Goal: Task Accomplishment & Management: Use online tool/utility

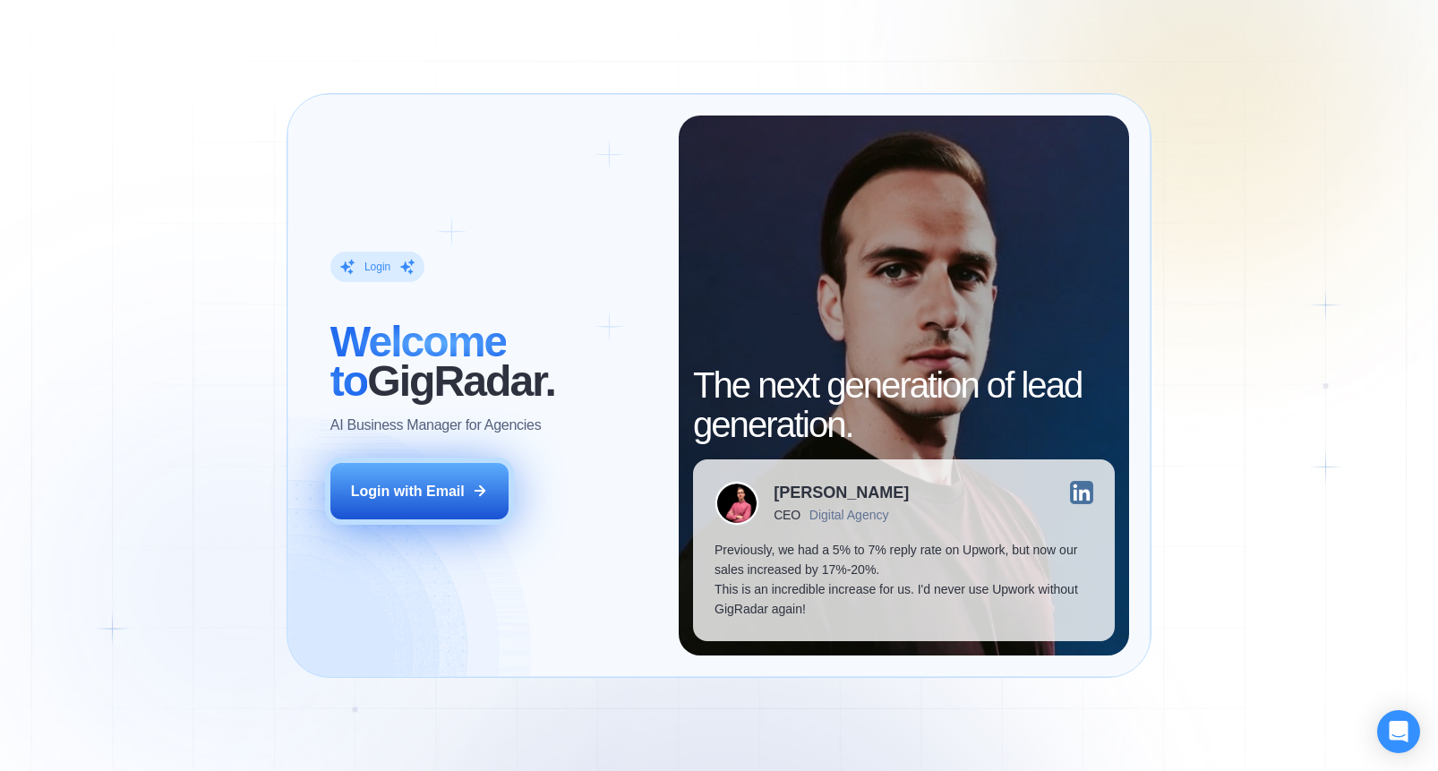
click at [450, 485] on div "Login with Email" at bounding box center [408, 491] width 114 height 20
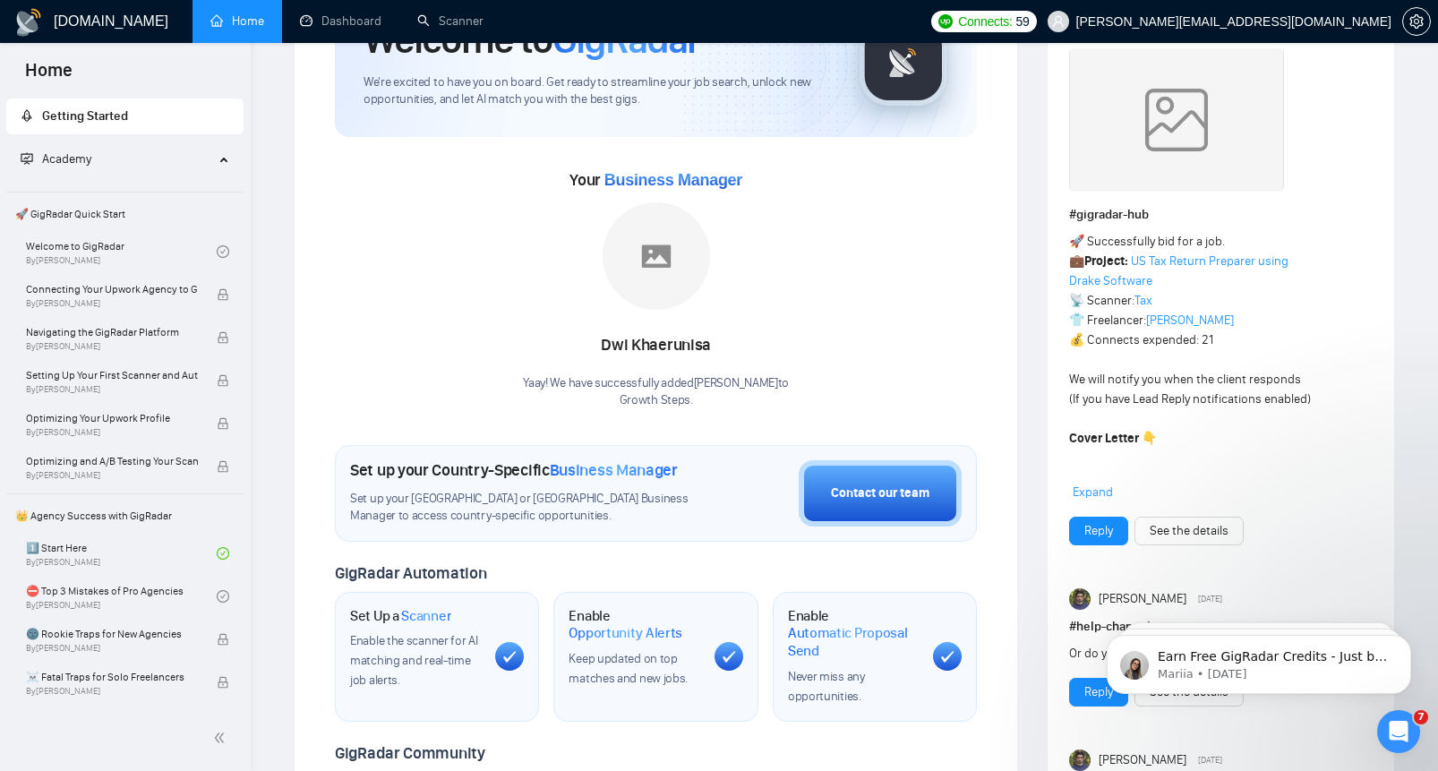
scroll to position [130, 0]
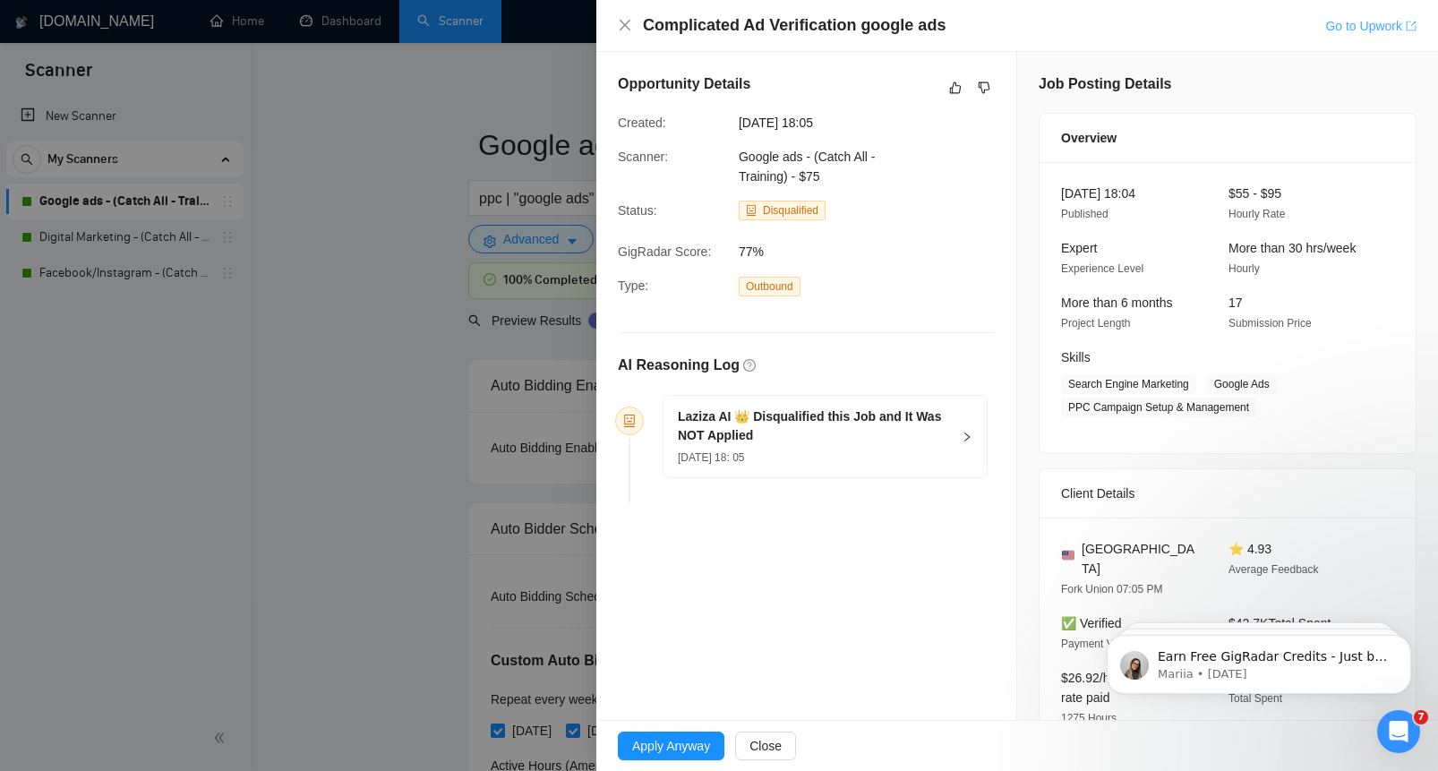
click at [1360, 21] on link "Go to Upwork" at bounding box center [1371, 26] width 91 height 14
